Goal: Register for event/course

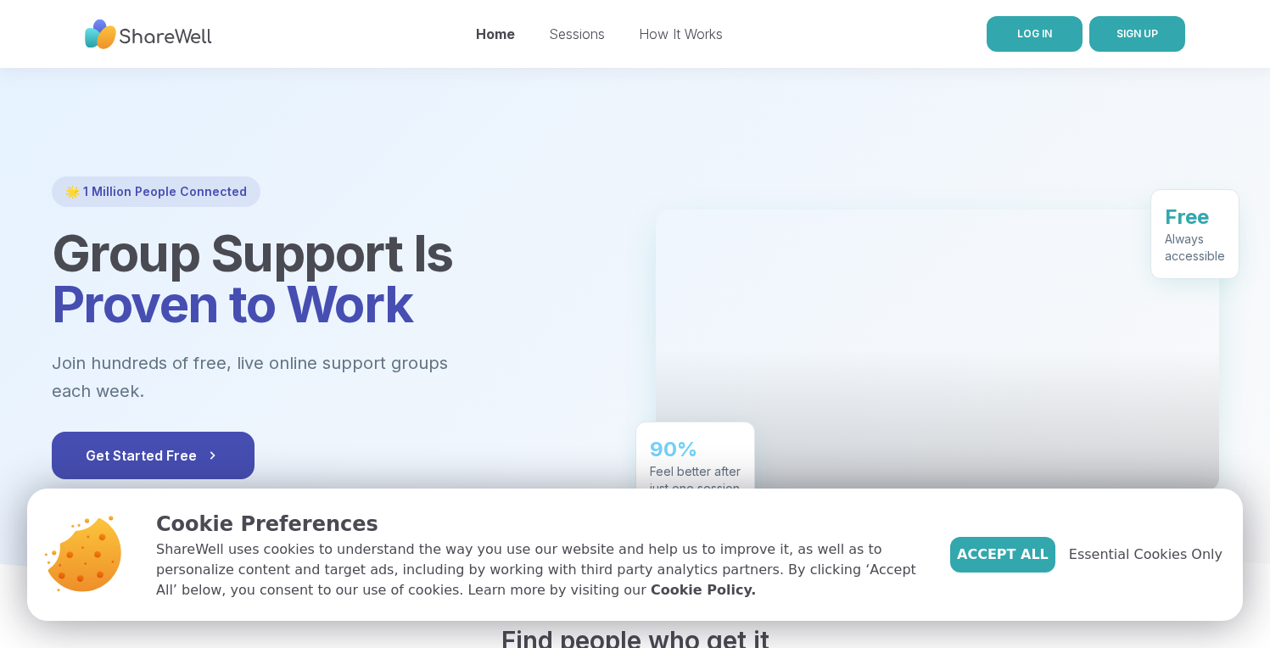
click at [1019, 21] on link "LOG IN" at bounding box center [1035, 34] width 96 height 36
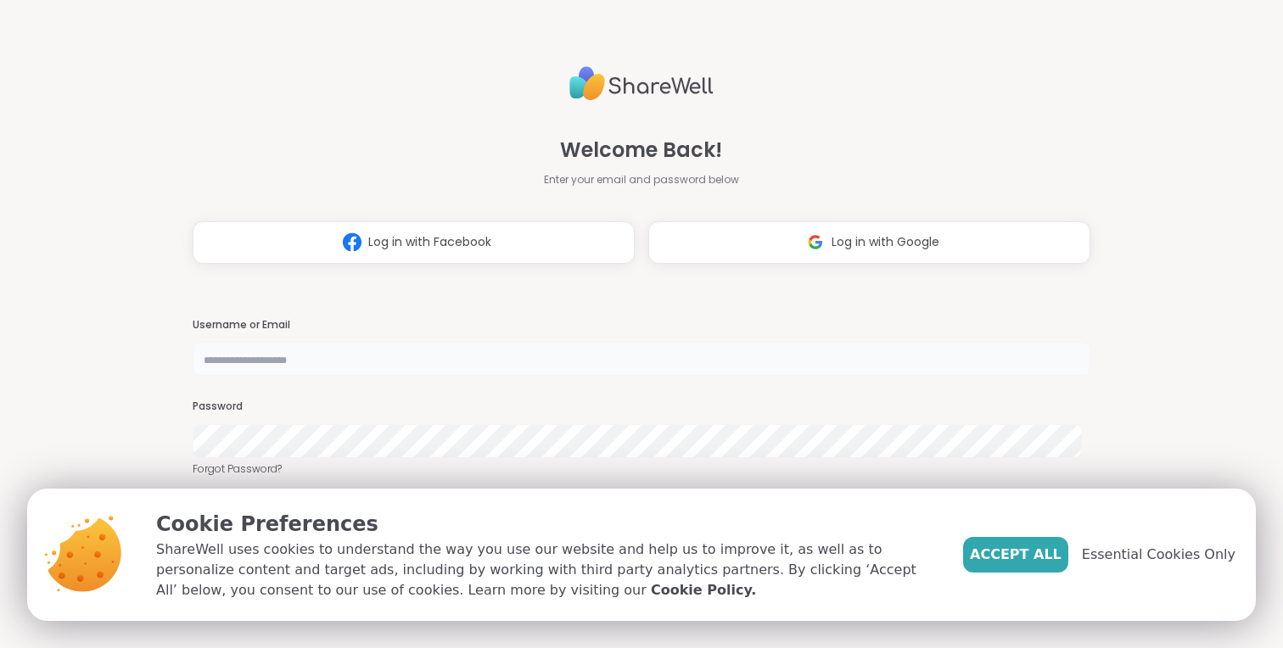
click at [405, 373] on input "text" at bounding box center [642, 359] width 898 height 34
type input "**********"
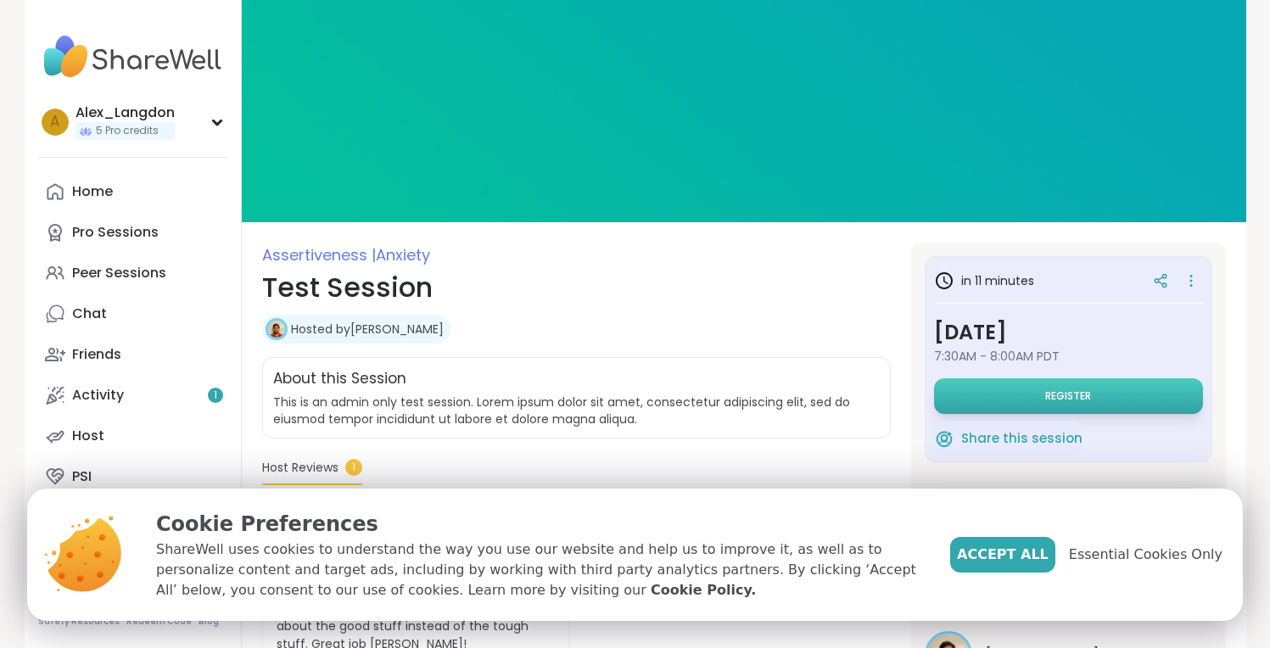
click at [1173, 405] on button "Register" at bounding box center [1068, 396] width 269 height 36
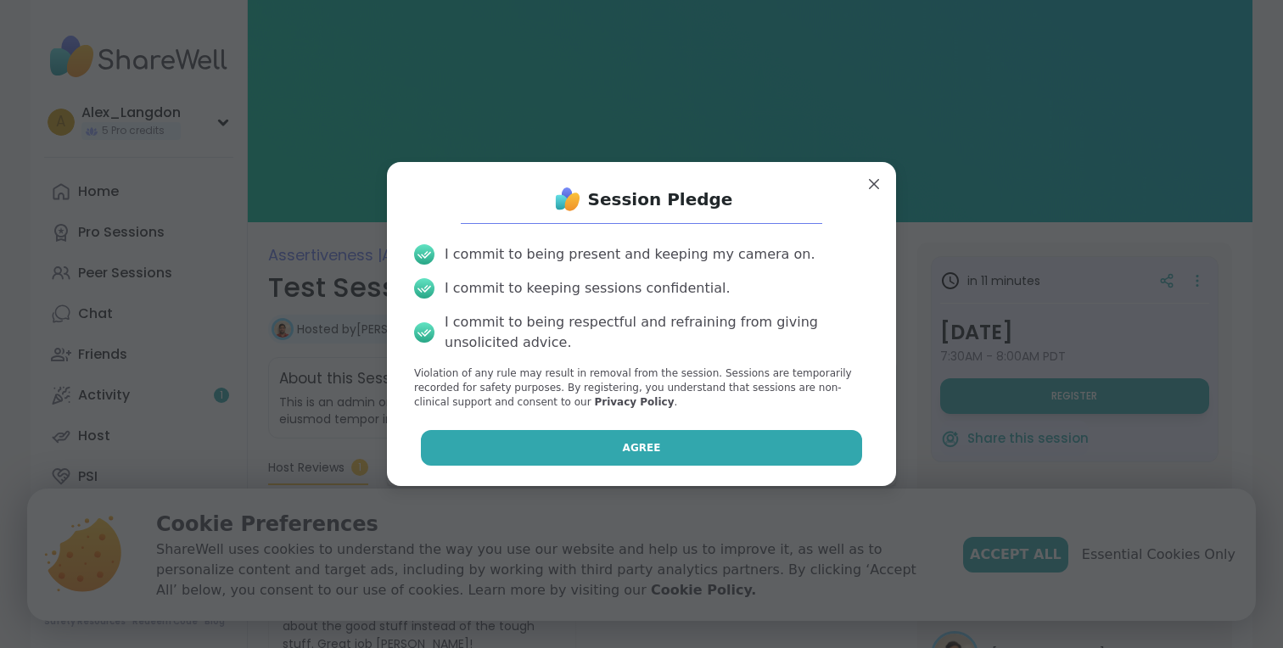
click at [685, 438] on button "Agree" at bounding box center [642, 448] width 442 height 36
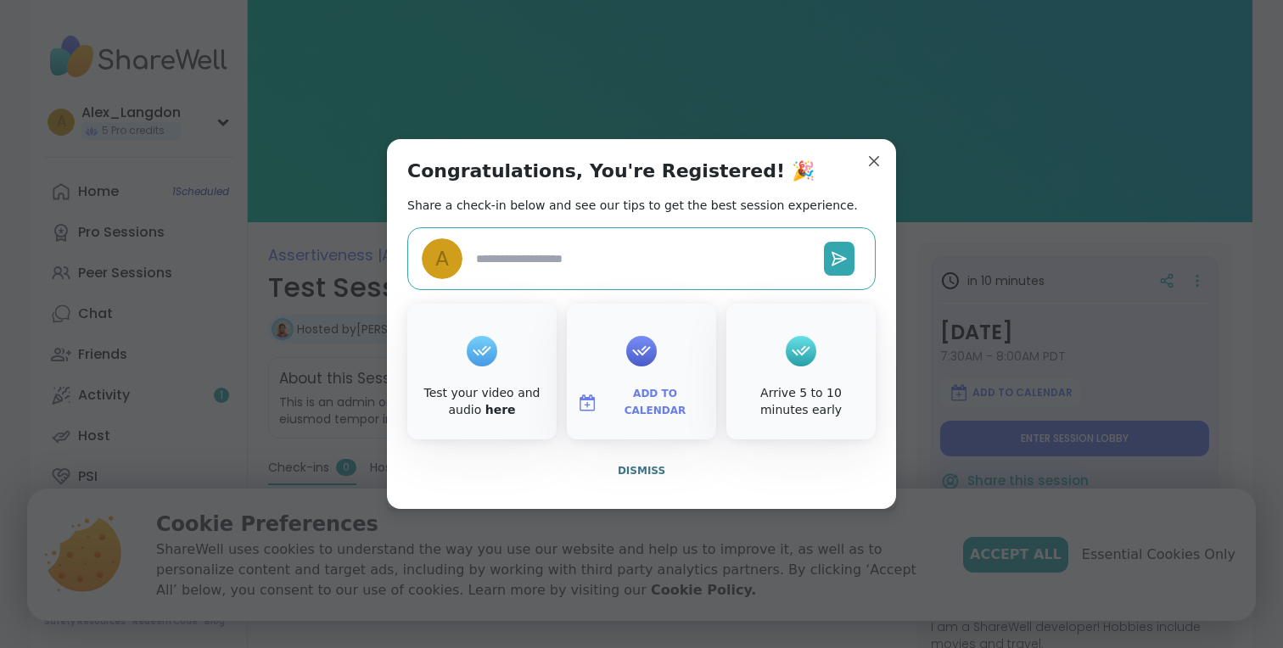
click at [885, 148] on div "Congratulations, You're Registered! 🎉 Share a check-in below and see our tips t…" at bounding box center [641, 324] width 509 height 370
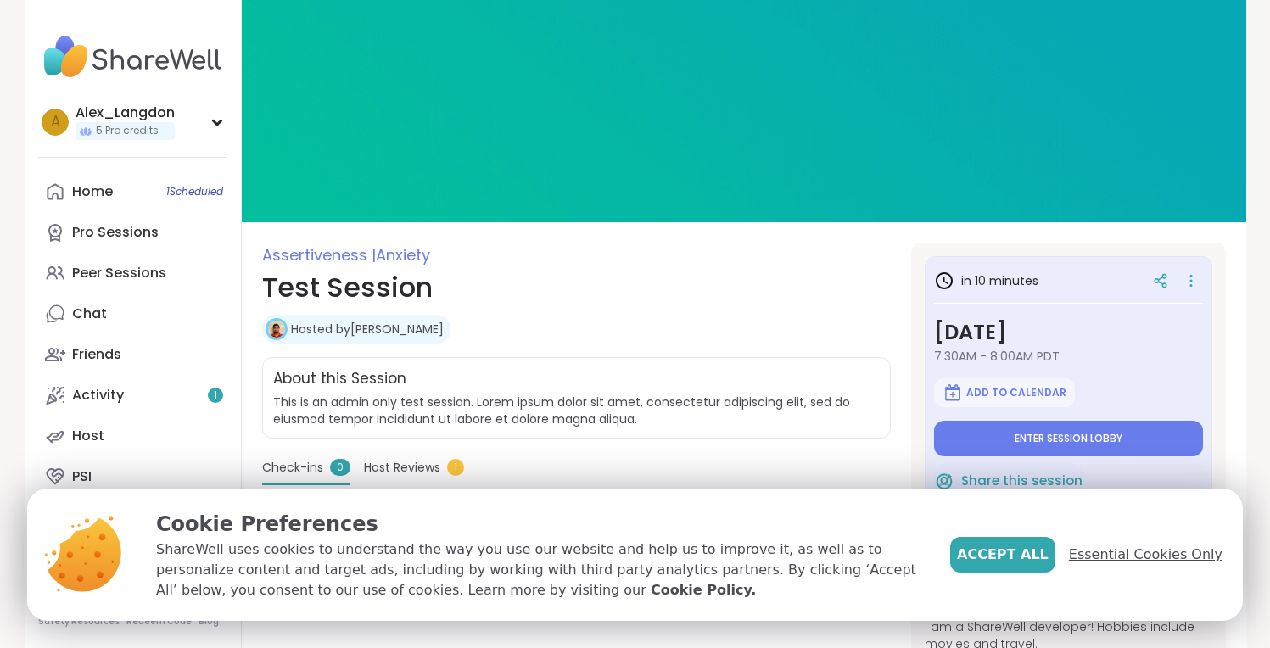
click at [1111, 547] on span "Essential Cookies Only" at bounding box center [1146, 555] width 154 height 20
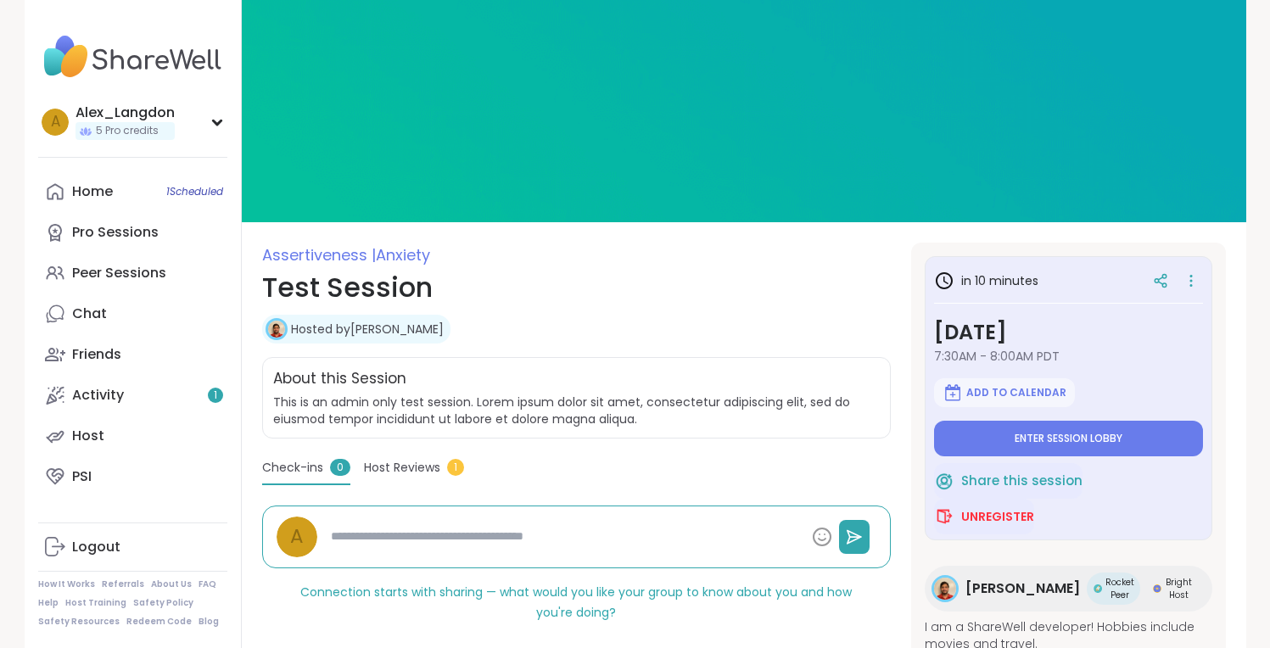
click at [715, 368] on div "About this Session" at bounding box center [576, 379] width 607 height 22
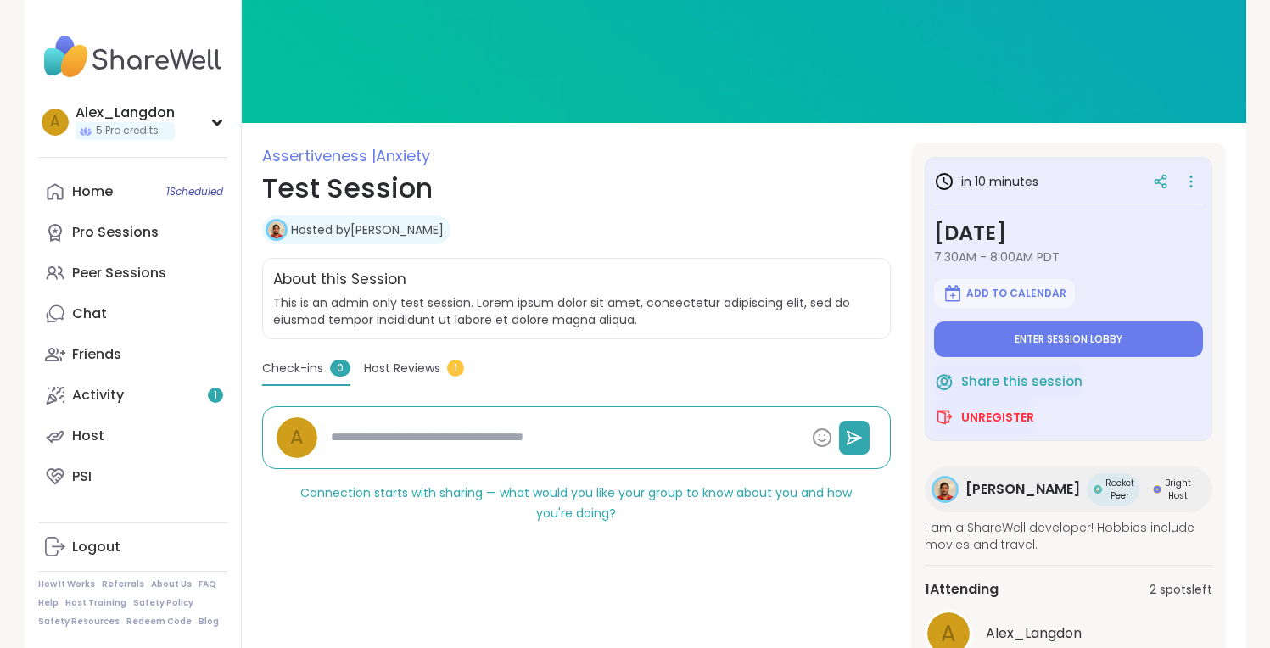
scroll to position [178, 0]
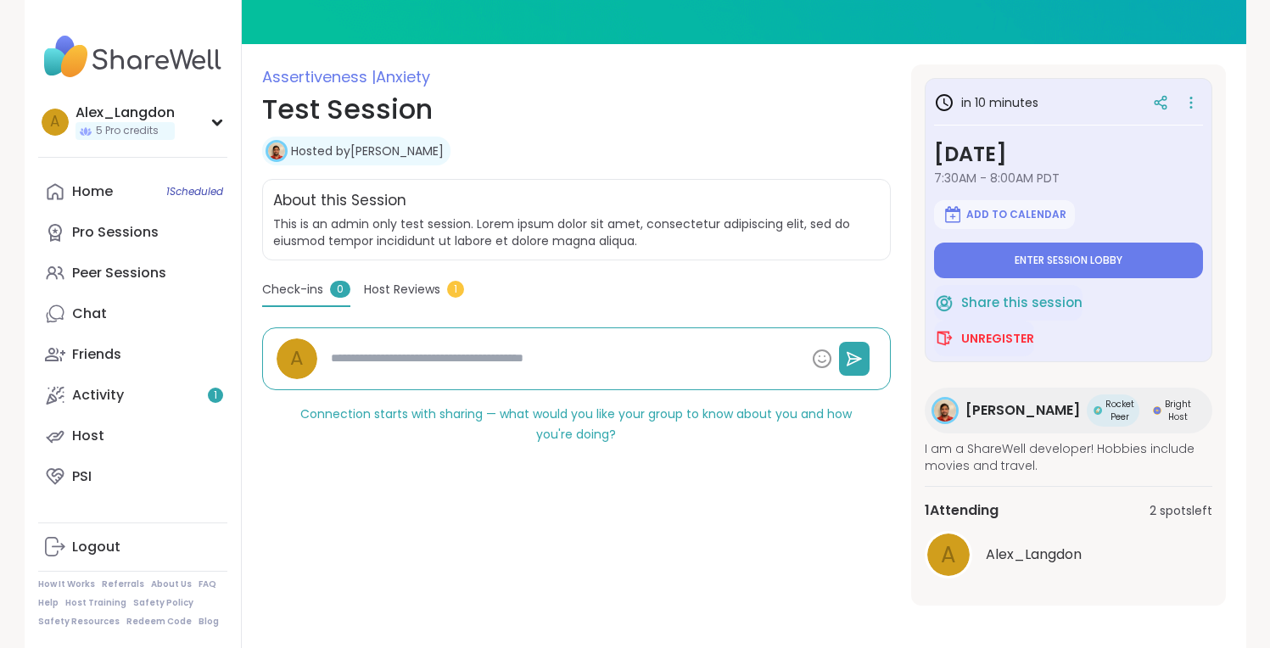
click at [507, 227] on span "This is an admin only test session. Lorem ipsum dolor sit amet, consectetur adi…" at bounding box center [576, 232] width 607 height 34
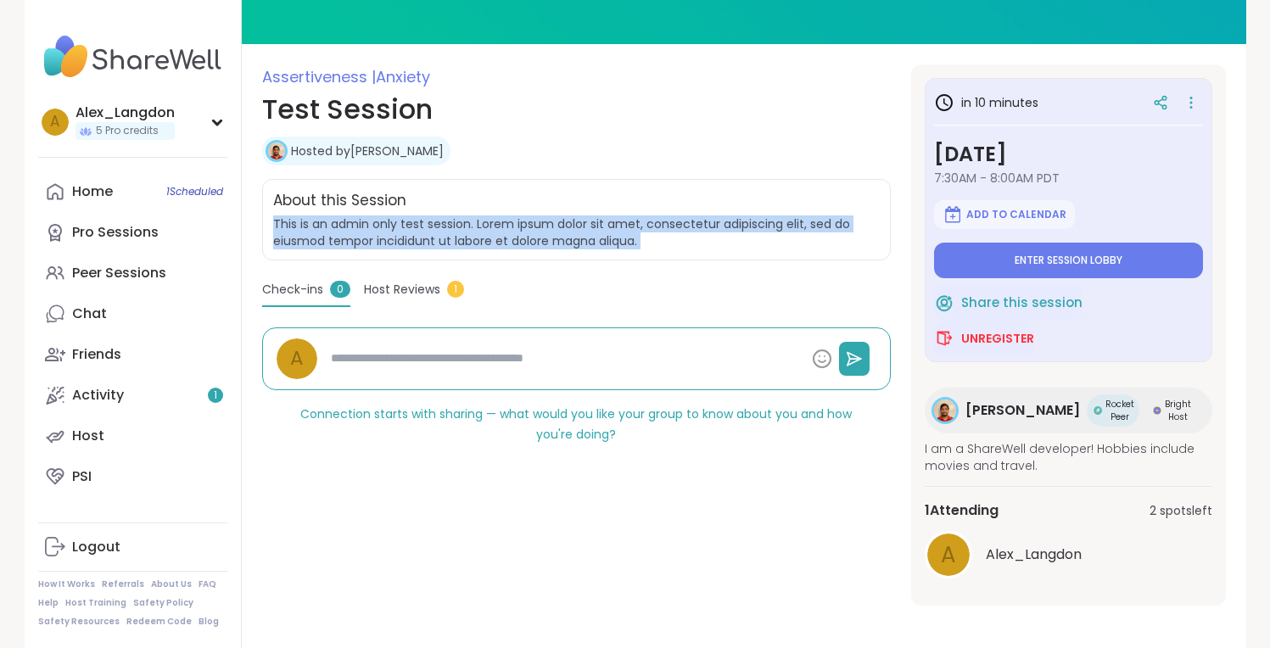
drag, startPoint x: 507, startPoint y: 227, endPoint x: 548, endPoint y: 238, distance: 42.2
click at [507, 227] on span "This is an admin only test session. Lorem ipsum dolor sit amet, consectetur adi…" at bounding box center [576, 232] width 607 height 34
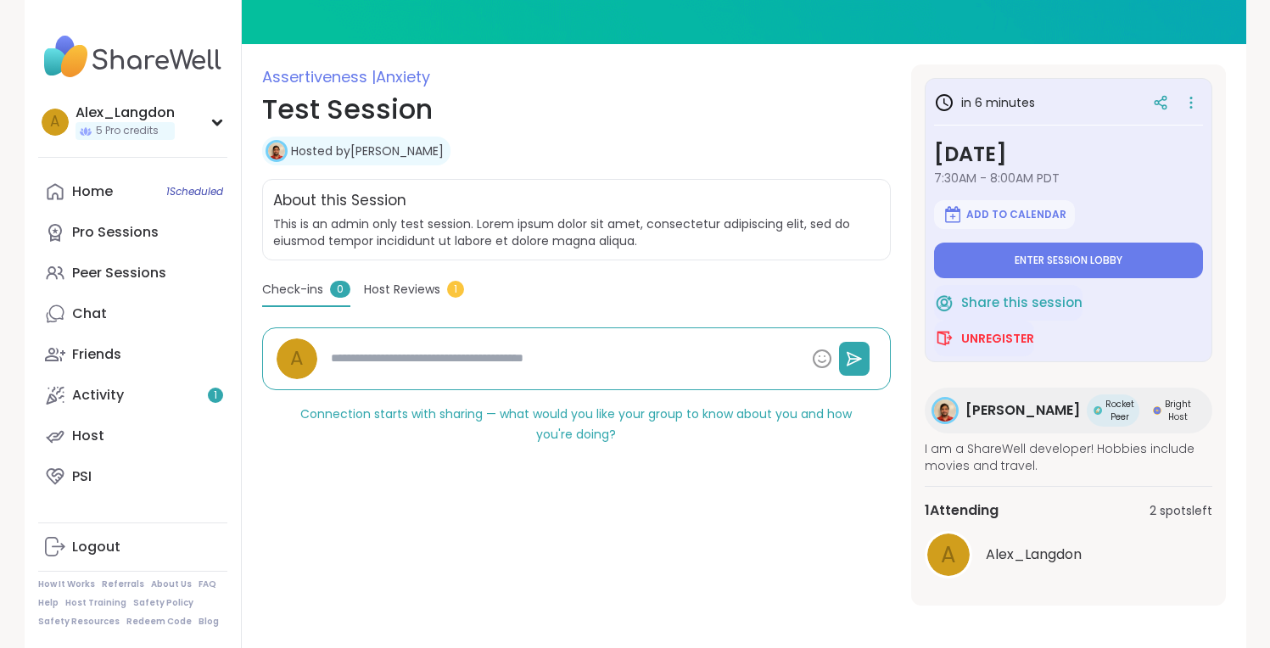
click at [615, 579] on div "Assertiveness | Anxiety Test Session Hosted by [PERSON_NAME] Share this session…" at bounding box center [576, 334] width 629 height 541
click at [142, 554] on link "Logout" at bounding box center [132, 547] width 189 height 41
type textarea "*"
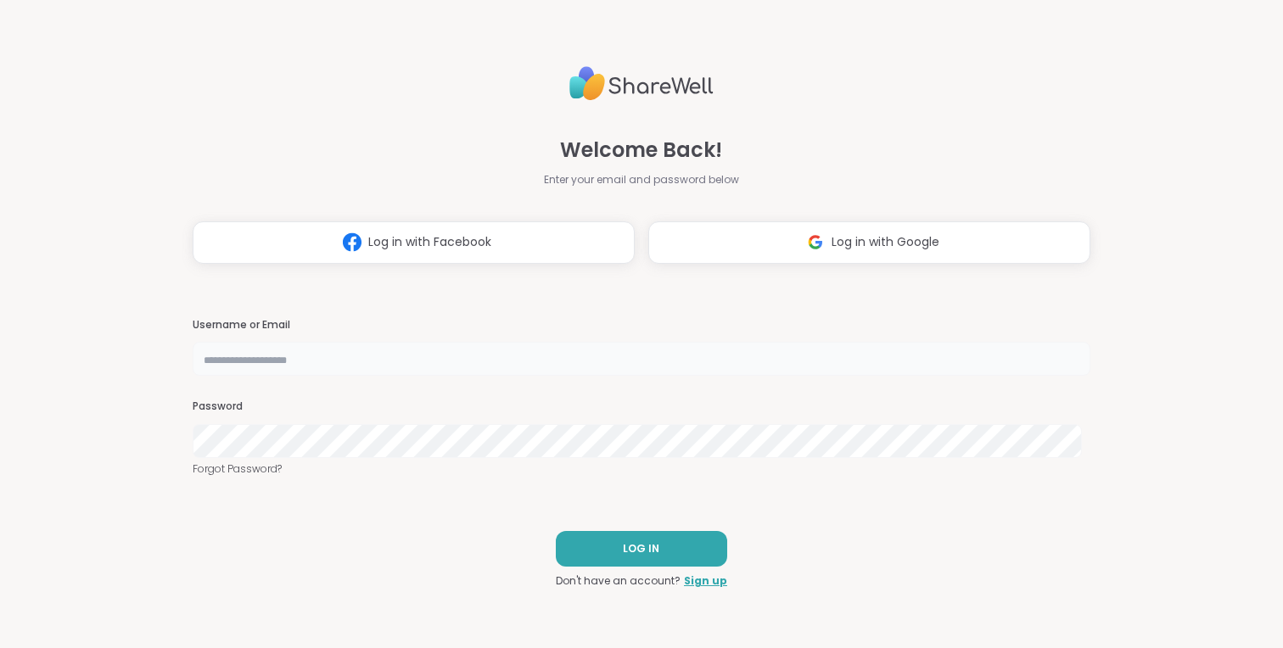
click at [337, 355] on input "text" at bounding box center [642, 359] width 898 height 34
type input "*****"
